Goal: Task Accomplishment & Management: Complete application form

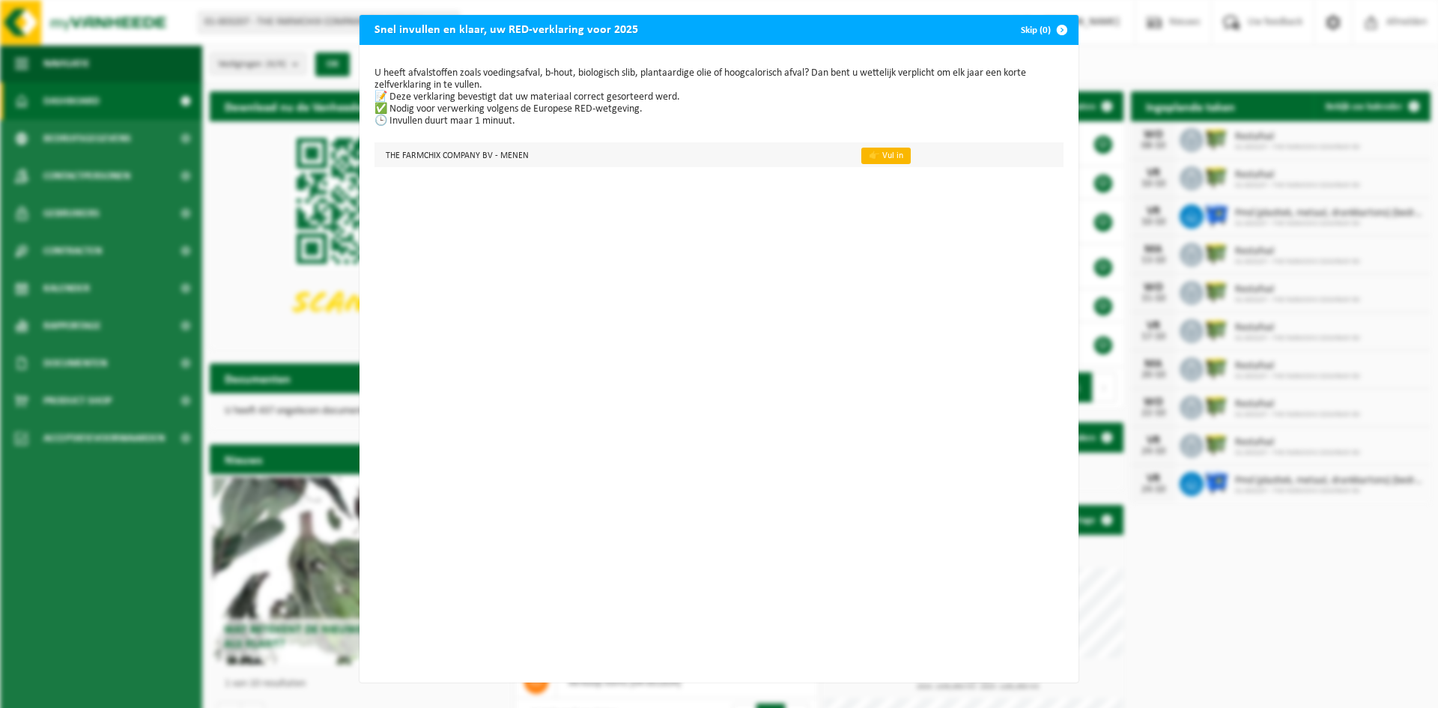
click at [875, 153] on link "👉 Vul in" at bounding box center [885, 156] width 49 height 16
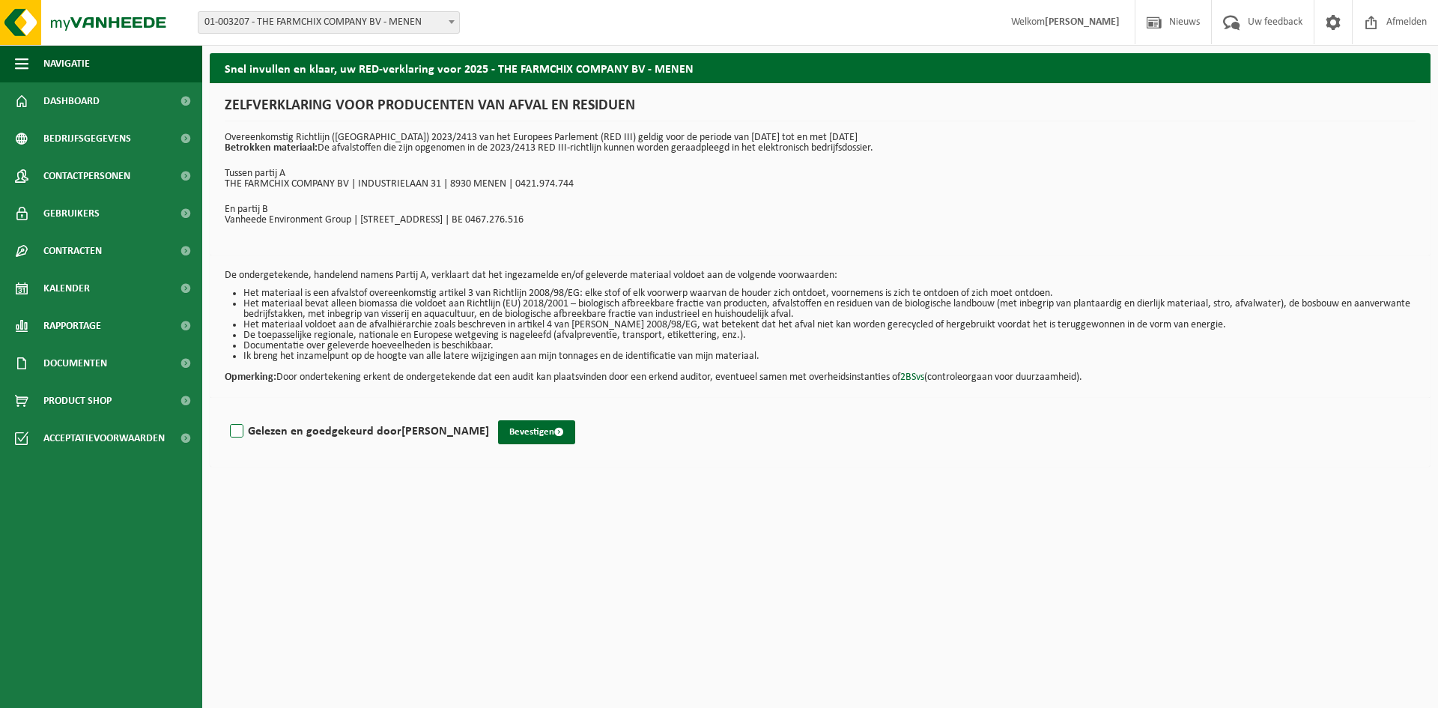
click at [245, 425] on label "Gelezen en goedgekeurd door [PERSON_NAME]" at bounding box center [358, 431] width 262 height 22
click at [489, 413] on input "Gelezen en goedgekeurd door [PERSON_NAME]" at bounding box center [489, 412] width 1 height 1
checkbox input "true"
click at [522, 431] on button "Bevestigen" at bounding box center [536, 432] width 77 height 24
